Goal: Task Accomplishment & Management: Use online tool/utility

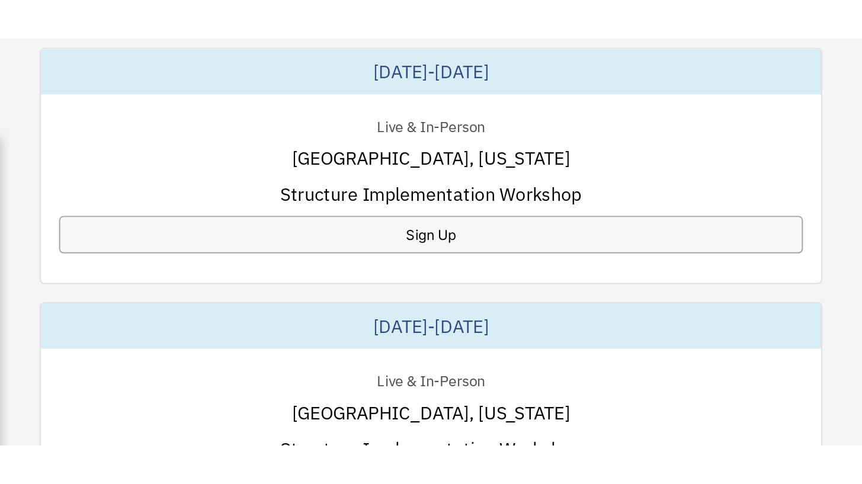
scroll to position [758, 0]
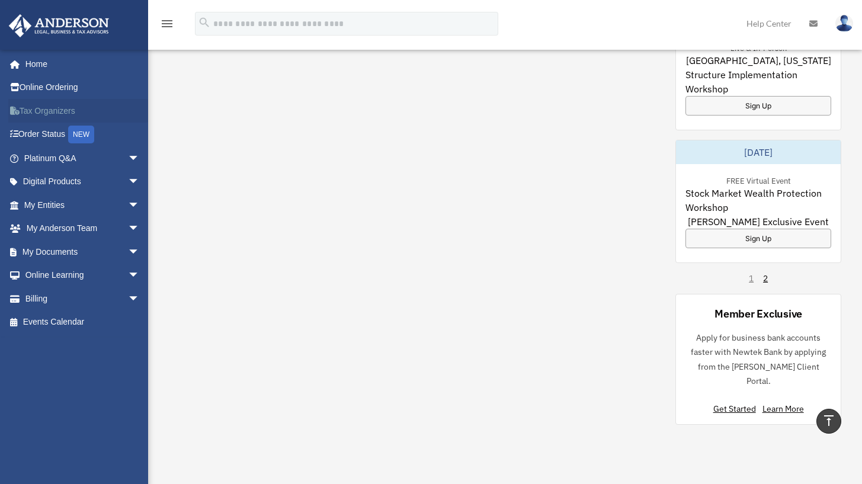
click at [39, 110] on link "Tax Organizers" at bounding box center [82, 111] width 149 height 24
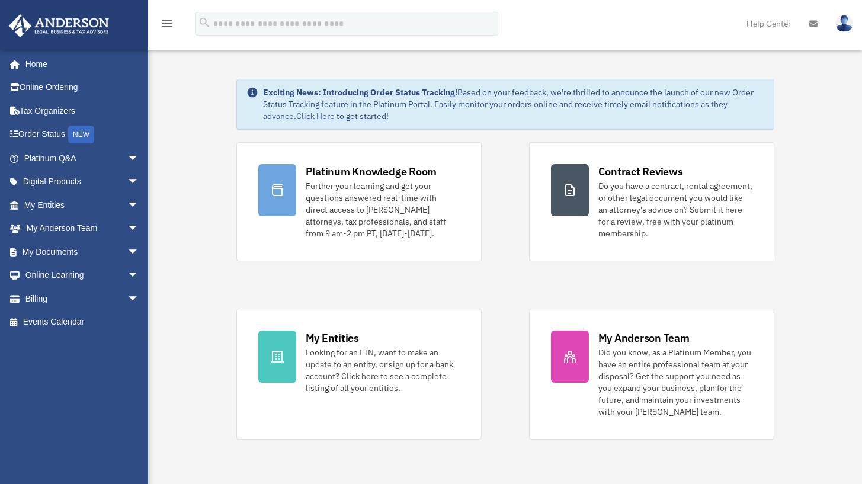
scroll to position [758, 0]
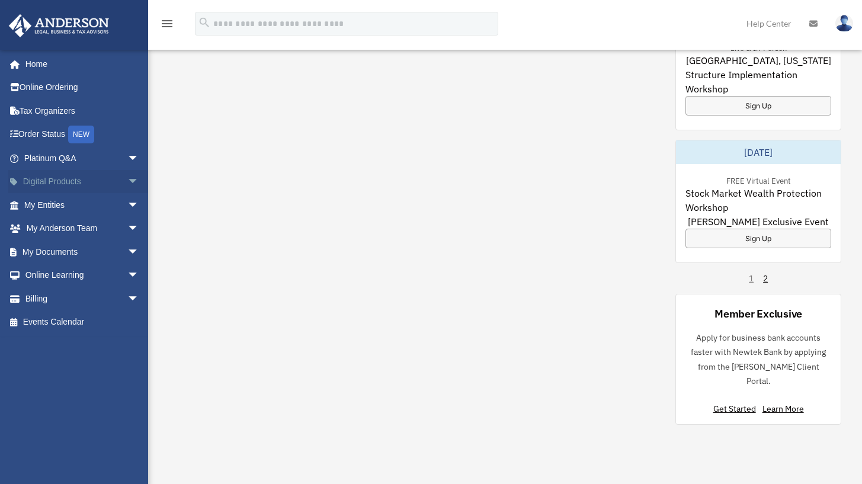
click at [72, 180] on link "Digital Products arrow_drop_down" at bounding box center [82, 182] width 149 height 24
click at [127, 178] on span "arrow_drop_down" at bounding box center [139, 182] width 24 height 24
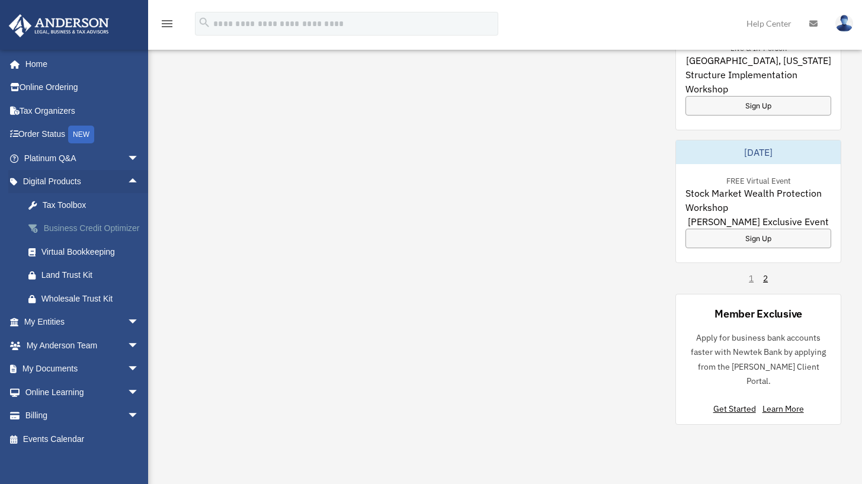
click at [122, 225] on div "Business Credit Optimizer" at bounding box center [91, 228] width 101 height 15
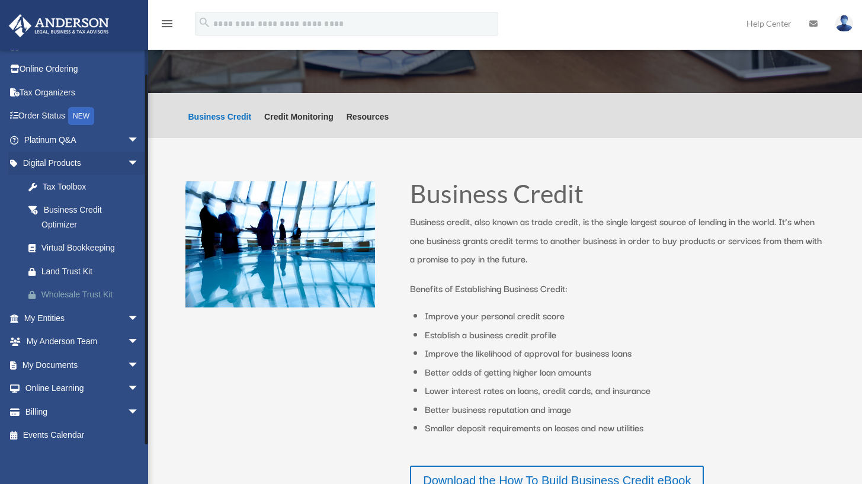
scroll to position [95, 0]
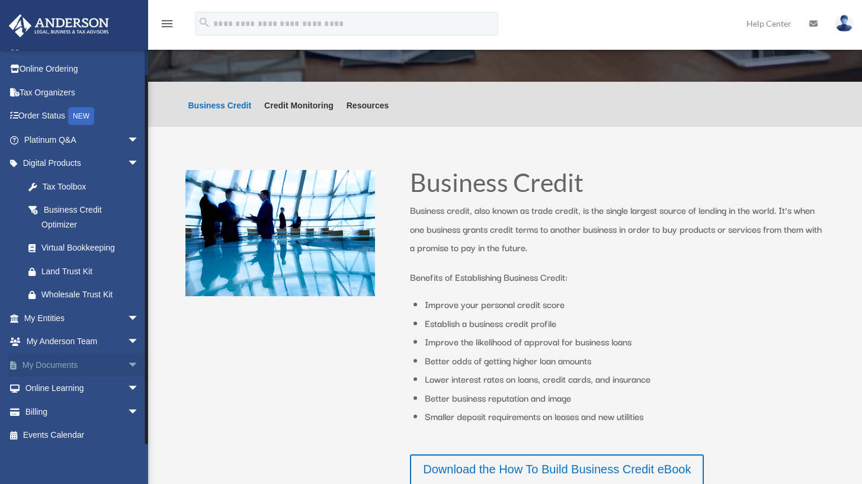
click at [127, 359] on span "arrow_drop_down" at bounding box center [139, 365] width 24 height 24
click at [57, 381] on link "Box" at bounding box center [87, 389] width 140 height 24
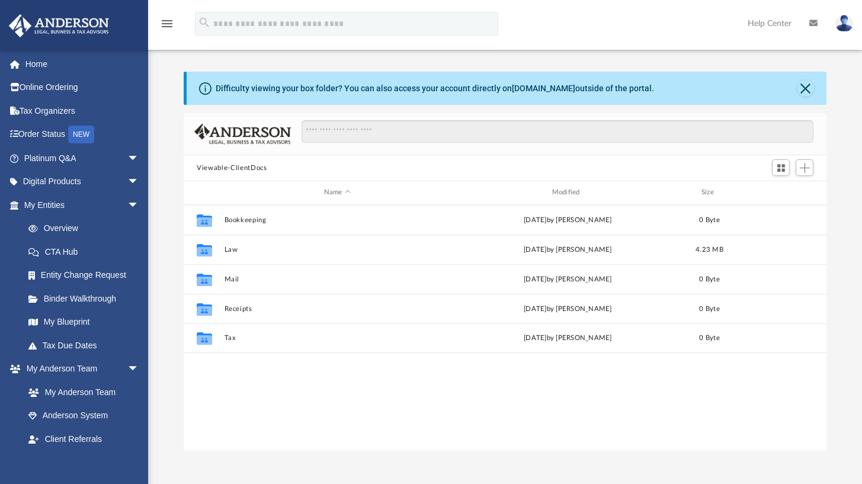
scroll to position [261, 633]
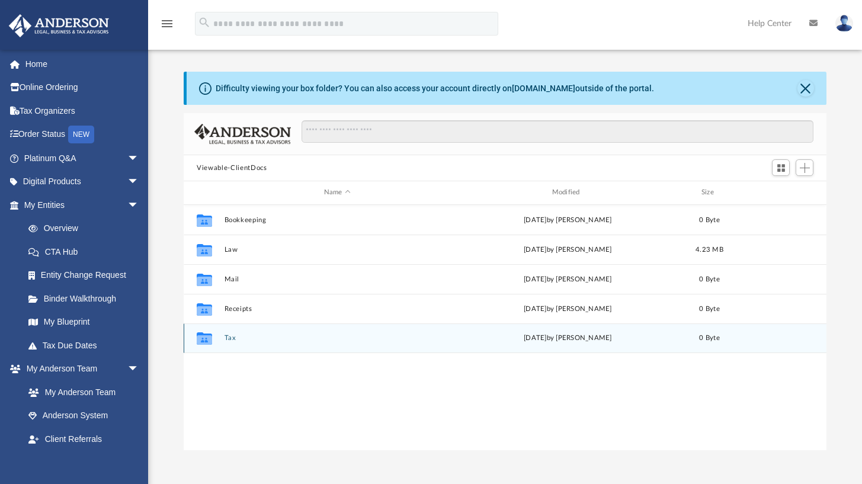
click at [208, 335] on icon "grid" at bounding box center [204, 339] width 15 height 9
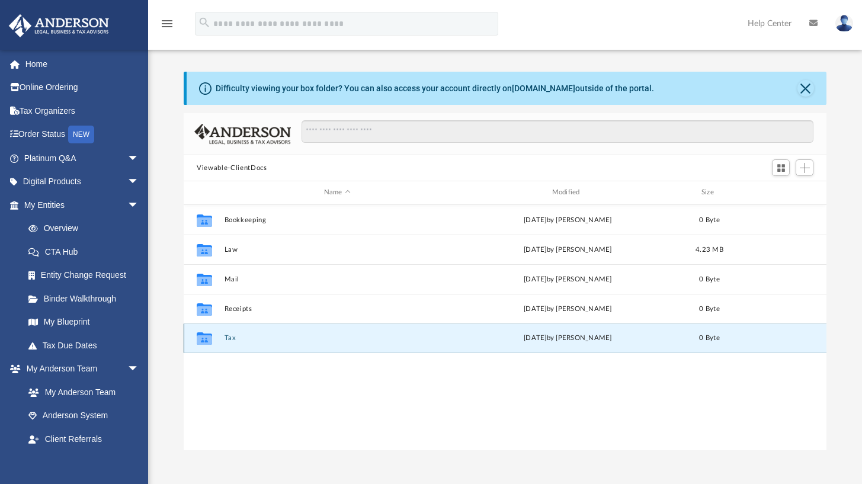
click at [208, 335] on icon "grid" at bounding box center [204, 339] width 15 height 9
click at [294, 330] on div "Collaborated Folder Tax Thu Aug 14 2025 by Charles Rogler 0 Byte" at bounding box center [505, 338] width 643 height 30
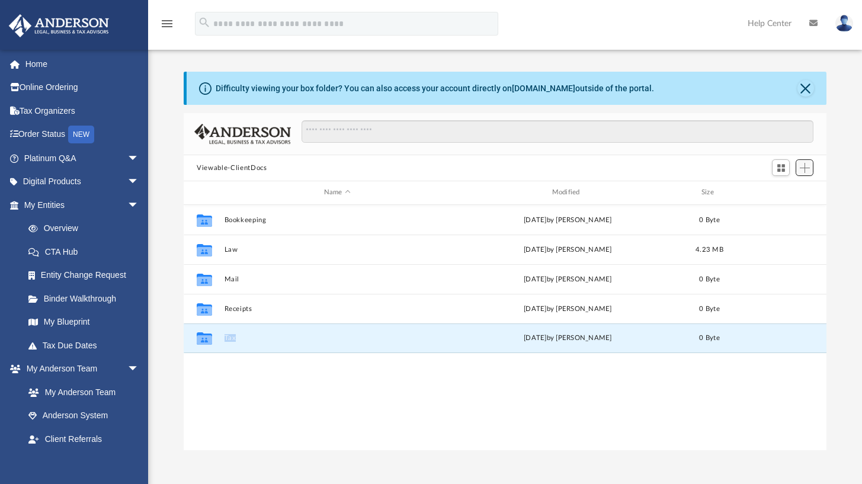
click at [805, 168] on span "Add" at bounding box center [805, 168] width 10 height 10
click at [774, 190] on li "Upload" at bounding box center [788, 191] width 38 height 12
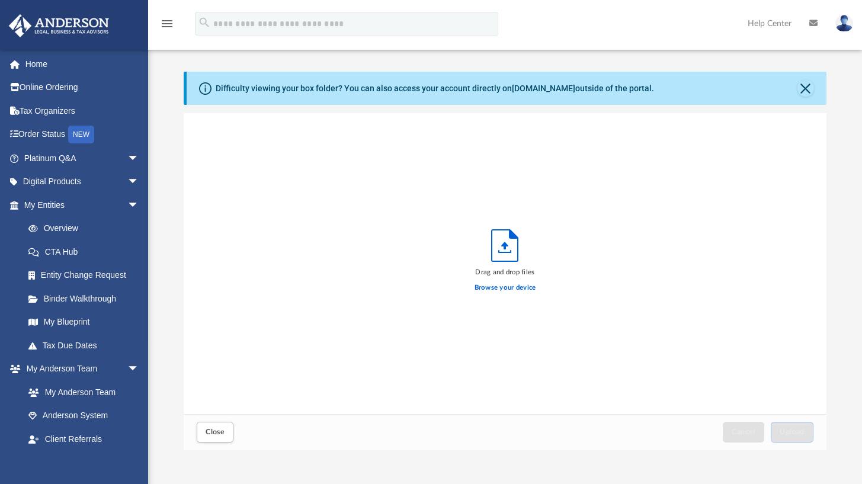
scroll to position [291, 633]
click at [500, 285] on label "Browse your device" at bounding box center [505, 288] width 62 height 11
click at [0, 0] on input "Browse your device" at bounding box center [0, 0] width 0 height 0
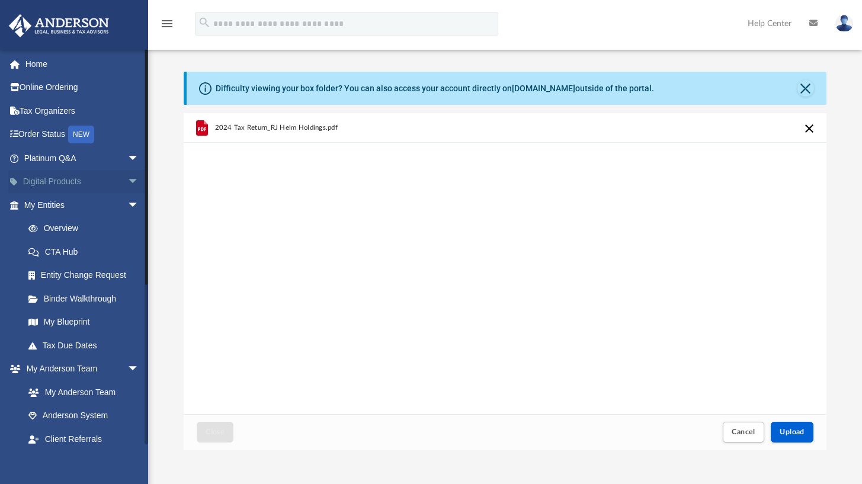
click at [128, 176] on span "arrow_drop_down" at bounding box center [139, 182] width 24 height 24
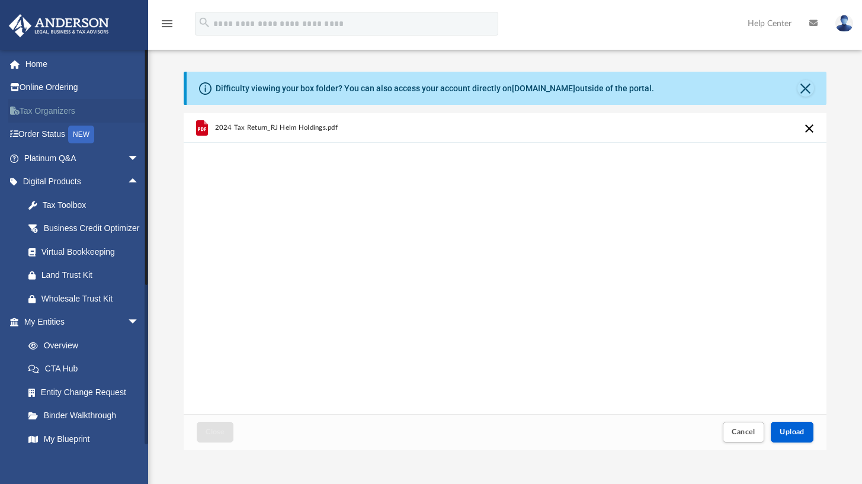
click at [73, 104] on link "Tax Organizers" at bounding box center [82, 111] width 149 height 24
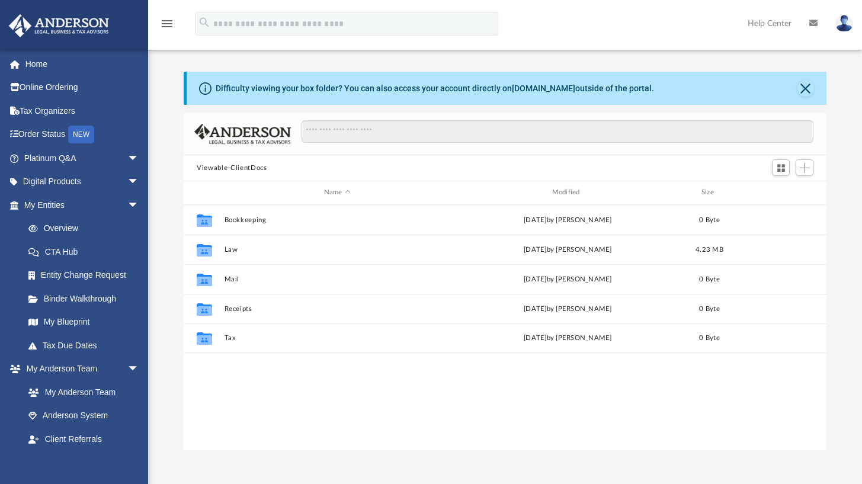
scroll to position [261, 633]
click at [127, 364] on span "arrow_drop_down" at bounding box center [139, 369] width 24 height 24
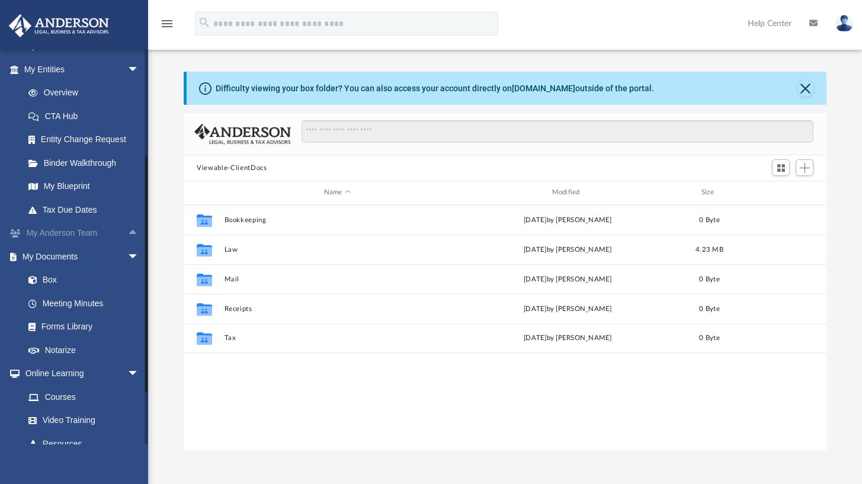
scroll to position [138, 0]
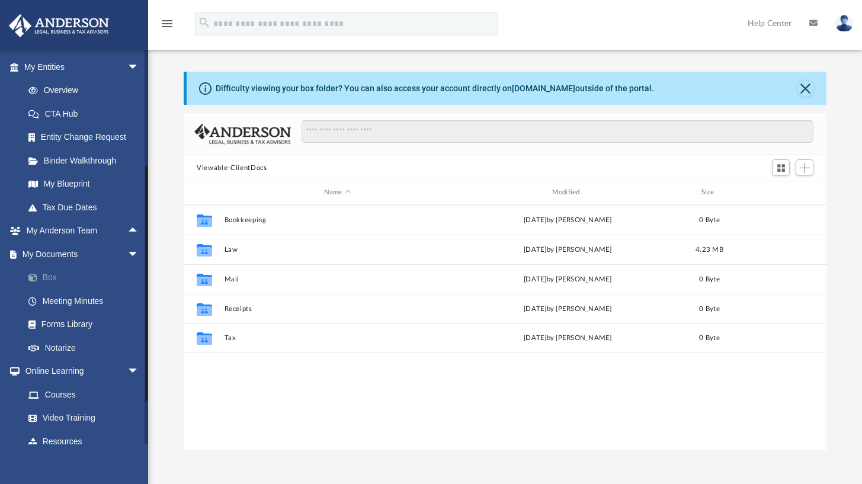
click at [52, 269] on link "Box" at bounding box center [87, 278] width 140 height 24
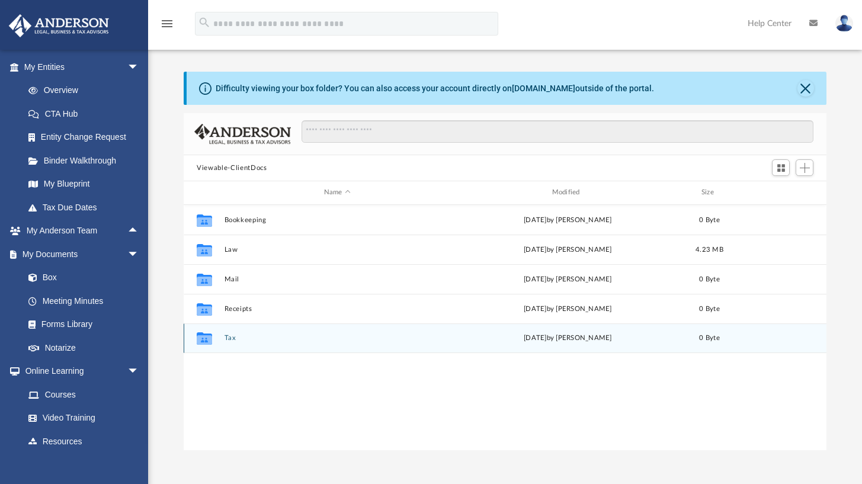
click at [208, 336] on icon "grid" at bounding box center [204, 339] width 15 height 9
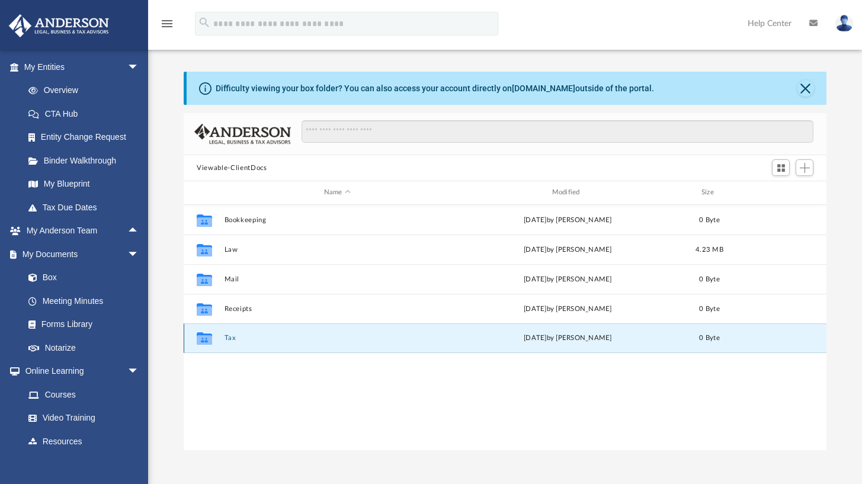
click at [208, 336] on icon "grid" at bounding box center [204, 339] width 15 height 9
click at [246, 331] on div "Collaborated Folder Tax [DATE] by [PERSON_NAME] 0 Byte" at bounding box center [505, 338] width 643 height 30
click at [203, 335] on icon "grid" at bounding box center [204, 339] width 15 height 9
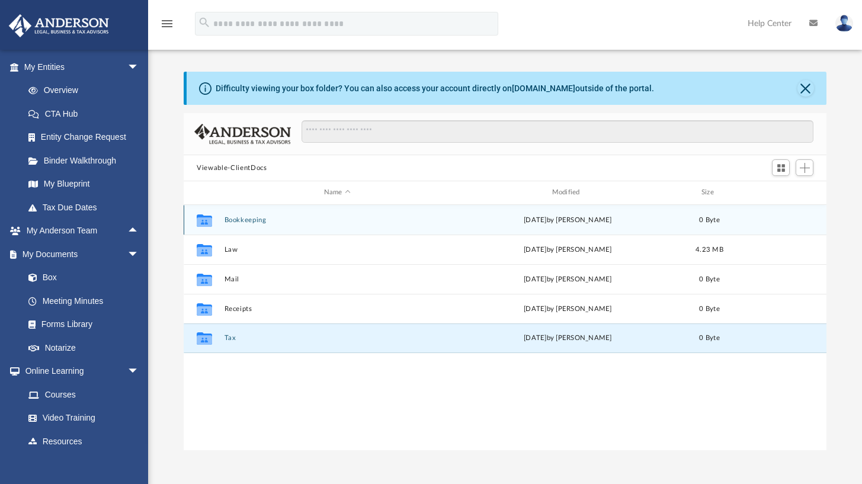
click at [247, 222] on button "Bookkeeping" at bounding box center [337, 220] width 226 height 8
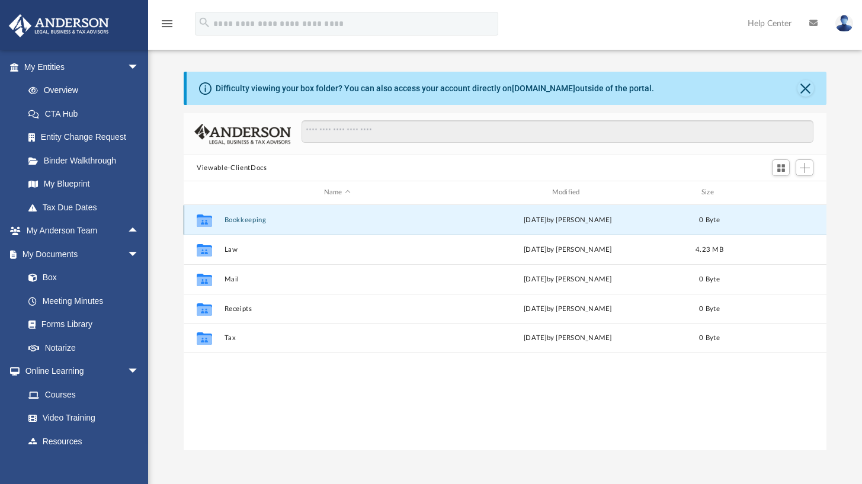
click at [247, 222] on button "Bookkeeping" at bounding box center [337, 220] width 226 height 8
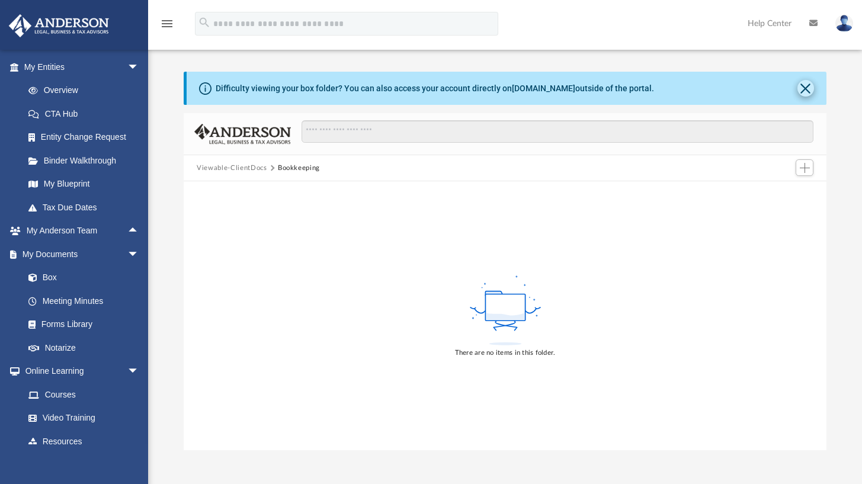
click at [803, 88] on button "Close" at bounding box center [805, 88] width 17 height 17
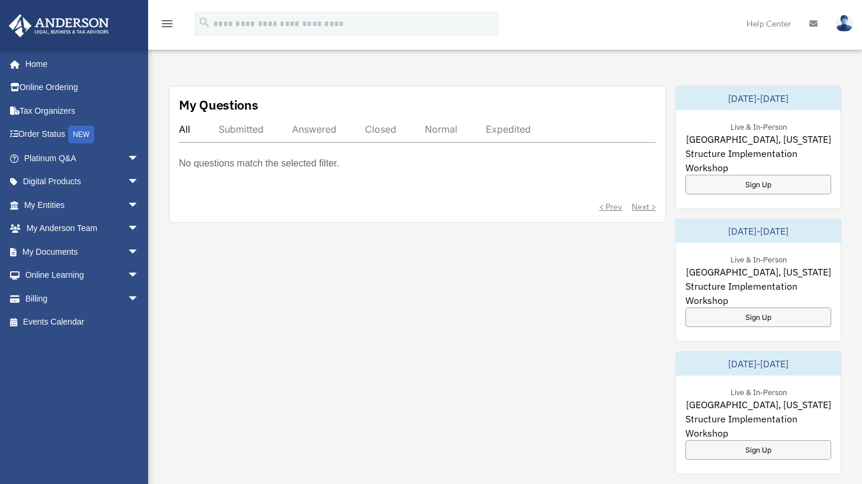
scroll to position [383, 0]
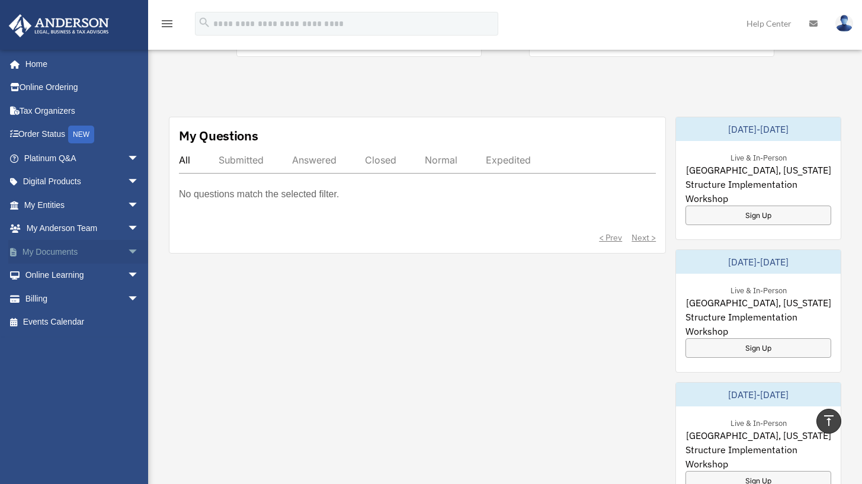
click at [127, 245] on span "arrow_drop_down" at bounding box center [139, 252] width 24 height 24
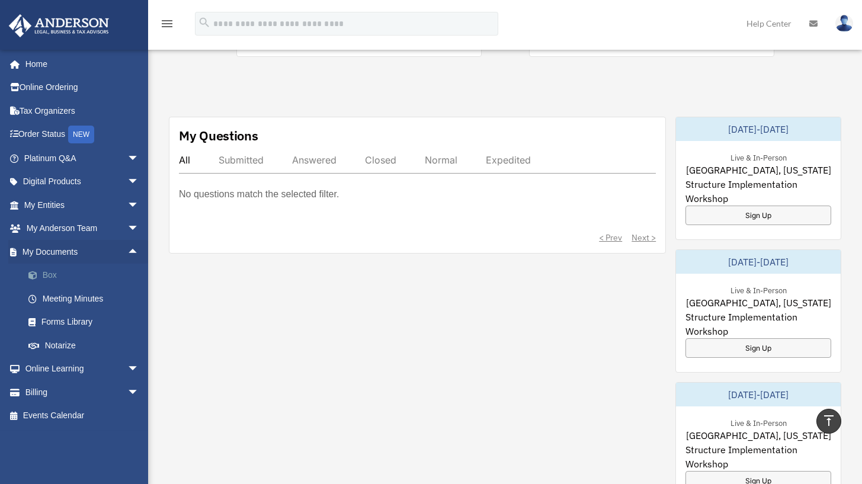
click at [60, 272] on link "Box" at bounding box center [87, 276] width 140 height 24
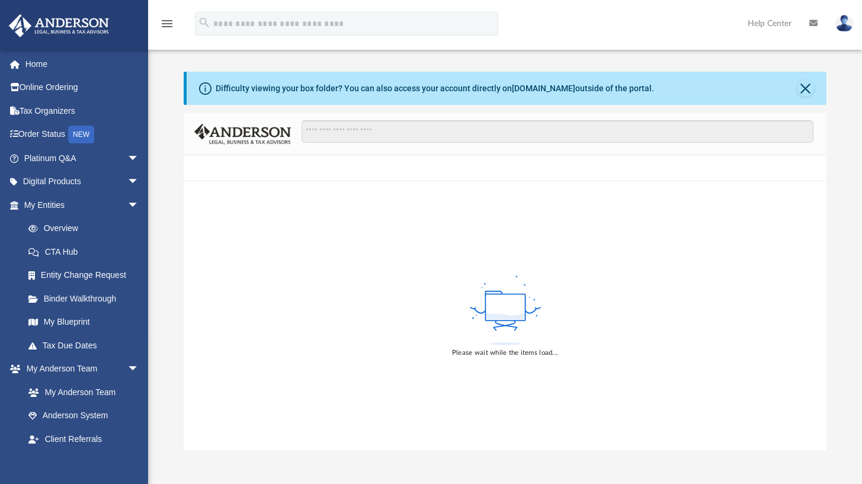
click at [34, 267] on link "Entity Change Request" at bounding box center [87, 276] width 140 height 24
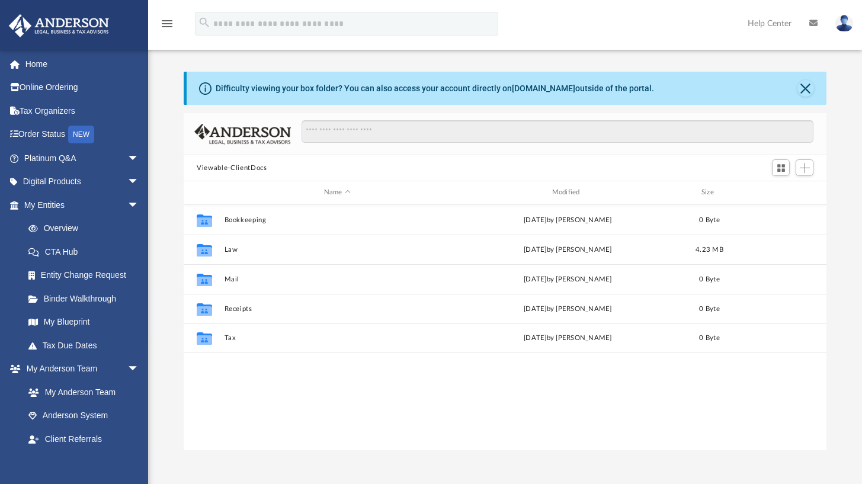
scroll to position [261, 633]
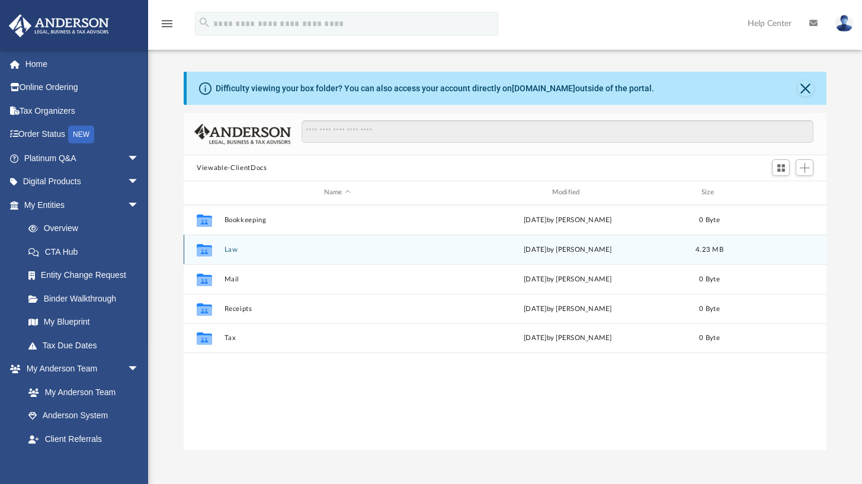
click at [219, 246] on div "Collaborated Folder" at bounding box center [205, 249] width 30 height 19
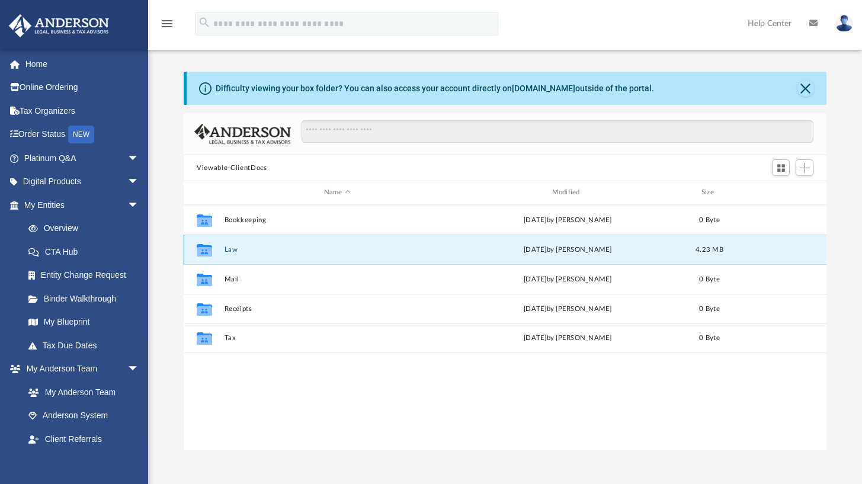
click at [206, 248] on icon "grid" at bounding box center [204, 250] width 15 height 9
click at [223, 247] on div "Collaborated Folder Law [DATE] by [PERSON_NAME] 4.23 MB" at bounding box center [505, 250] width 643 height 30
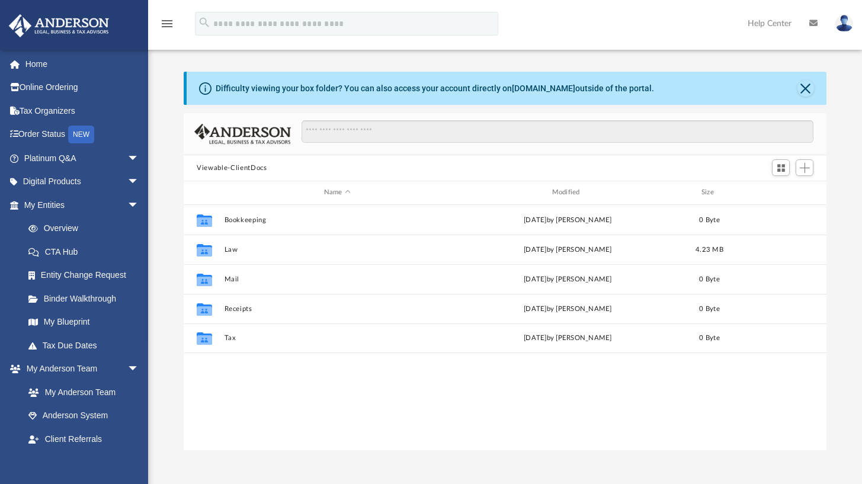
scroll to position [261, 633]
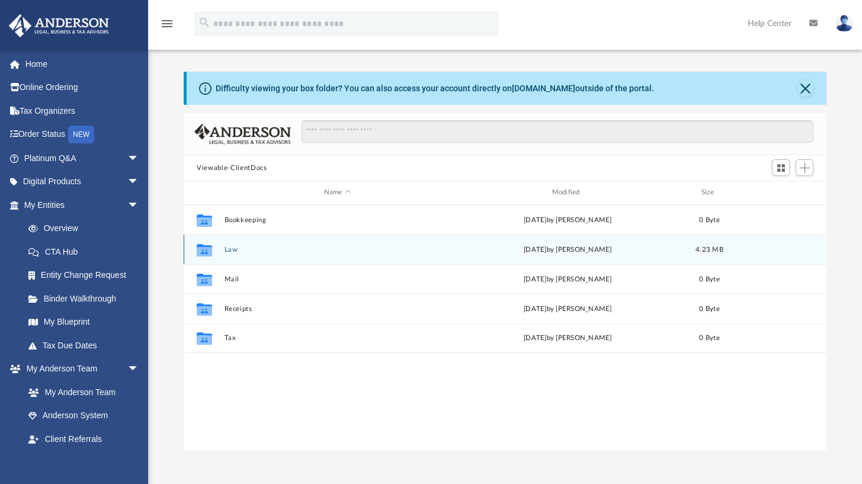
click at [207, 248] on icon "grid" at bounding box center [204, 250] width 15 height 9
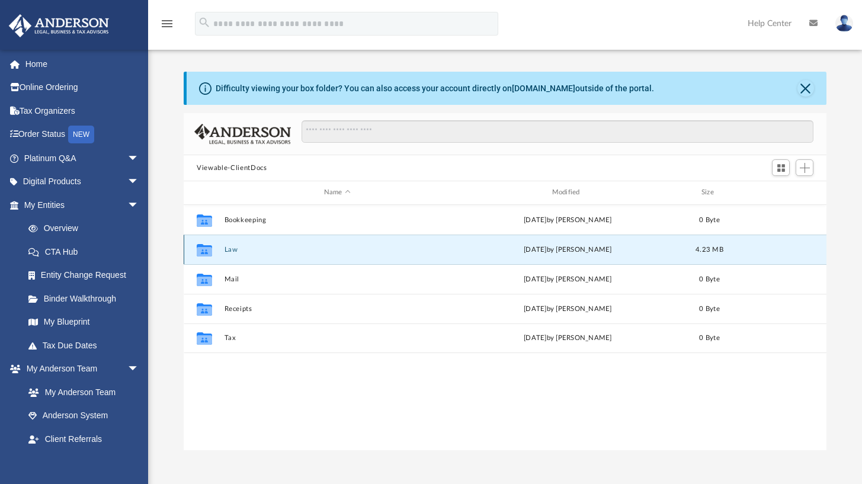
click at [207, 248] on icon "grid" at bounding box center [204, 250] width 15 height 9
